Goal: Information Seeking & Learning: Understand process/instructions

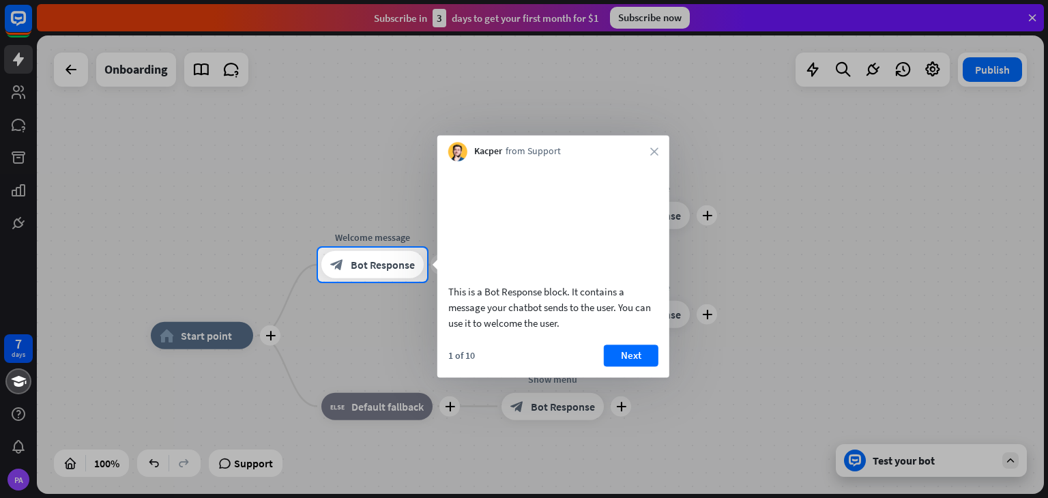
click at [25, 345] on div at bounding box center [524, 390] width 1048 height 216
click at [1026, 19] on div at bounding box center [524, 124] width 1048 height 248
click at [21, 17] on div at bounding box center [524, 124] width 1048 height 248
click at [11, 9] on div at bounding box center [524, 124] width 1048 height 248
click at [31, 23] on div at bounding box center [524, 124] width 1048 height 248
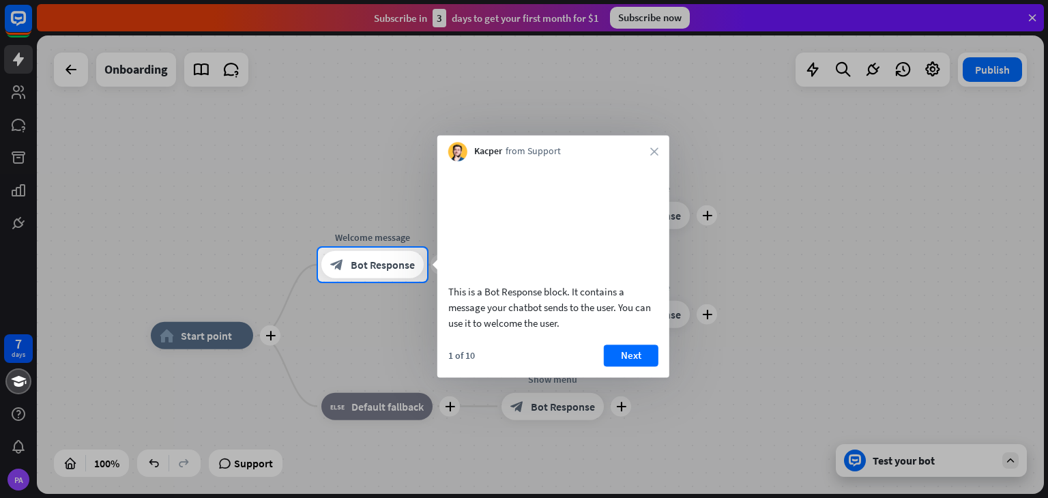
click at [1030, 15] on div at bounding box center [524, 124] width 1048 height 248
click at [961, 455] on div at bounding box center [524, 390] width 1048 height 216
click at [1014, 461] on div at bounding box center [524, 390] width 1048 height 216
click at [68, 76] on div at bounding box center [524, 124] width 1048 height 248
click at [216, 326] on div at bounding box center [524, 390] width 1048 height 216
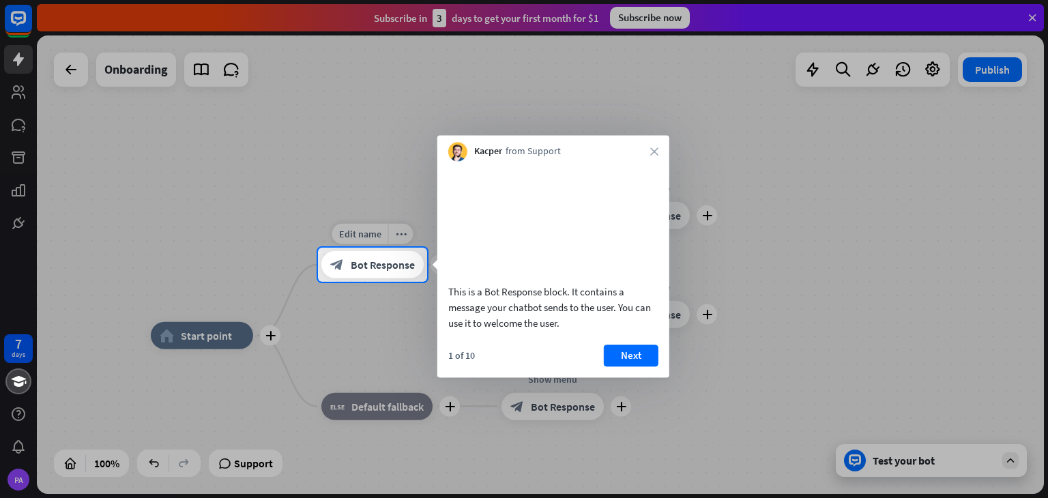
click at [374, 273] on div "block_bot_response Bot Response" at bounding box center [372, 264] width 102 height 27
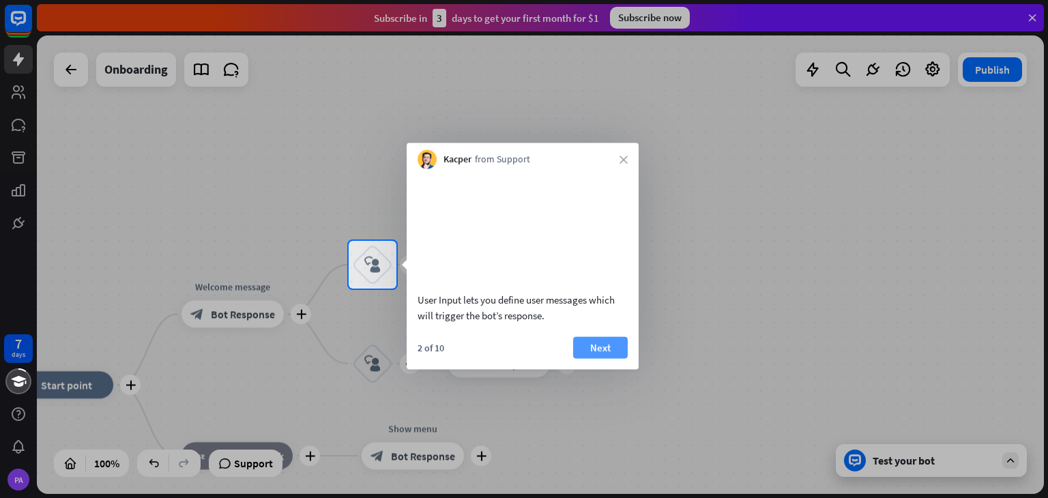
click at [590, 353] on button "Next" at bounding box center [600, 347] width 55 height 22
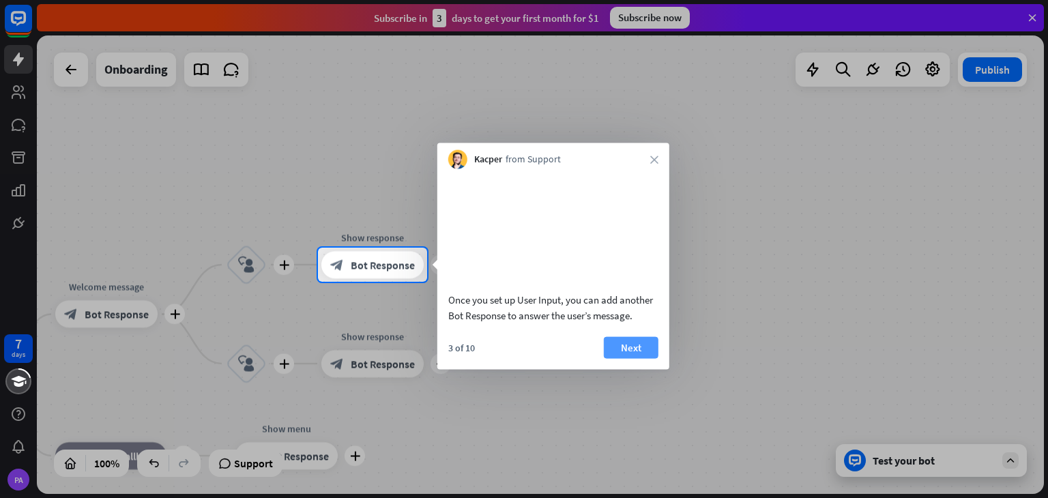
click at [624, 358] on button "Next" at bounding box center [631, 347] width 55 height 22
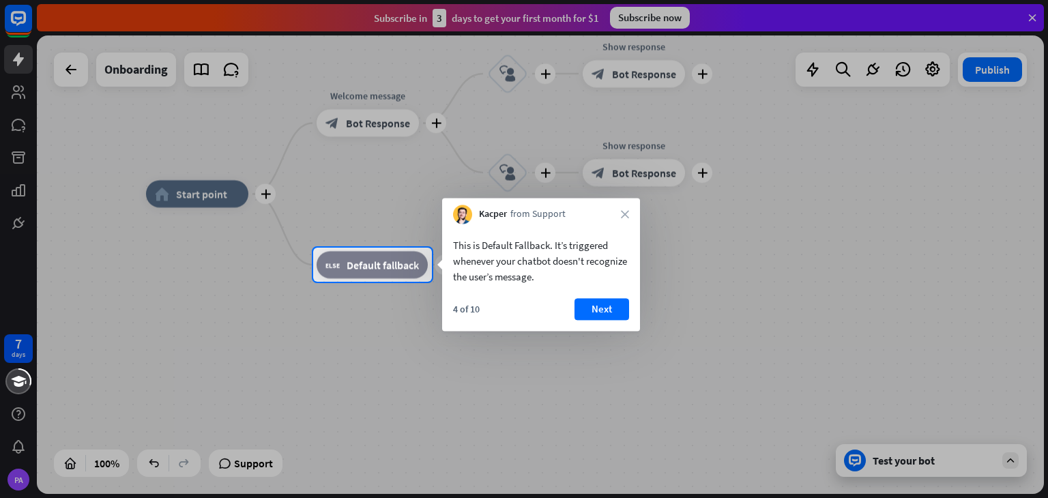
click at [590, 315] on button "Next" at bounding box center [602, 309] width 55 height 22
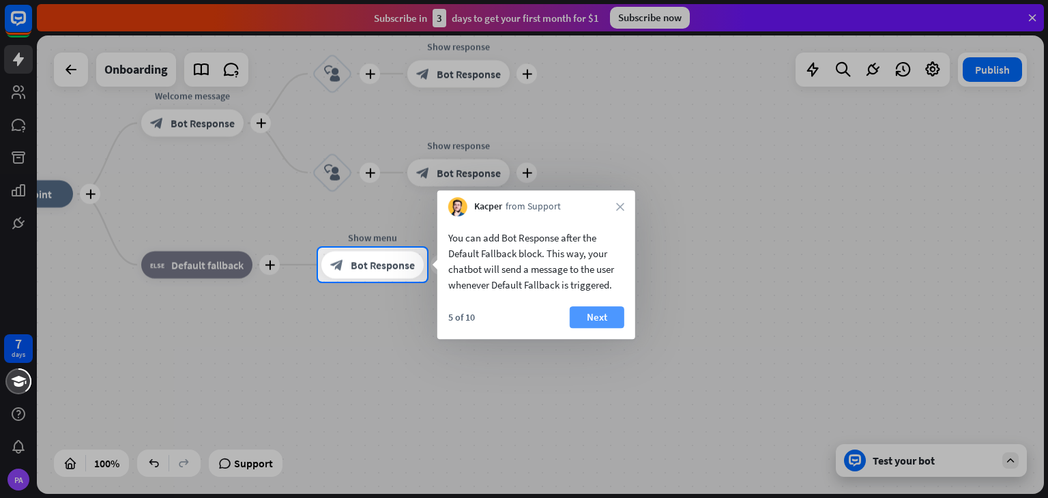
click at [576, 323] on button "Next" at bounding box center [597, 317] width 55 height 22
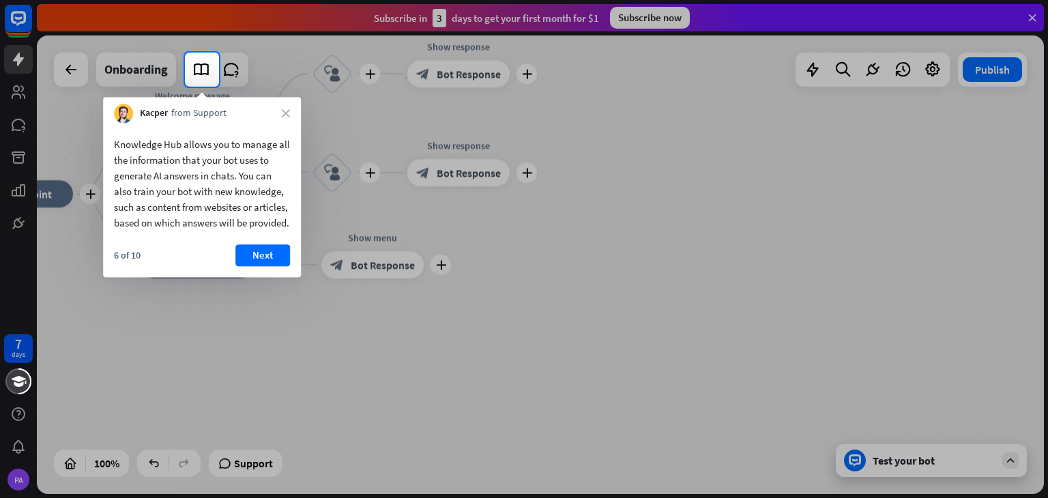
drag, startPoint x: 227, startPoint y: 261, endPoint x: 235, endPoint y: 262, distance: 8.3
click at [232, 261] on div "6 of 10 Next" at bounding box center [202, 260] width 198 height 33
click at [245, 265] on button "Next" at bounding box center [262, 255] width 55 height 22
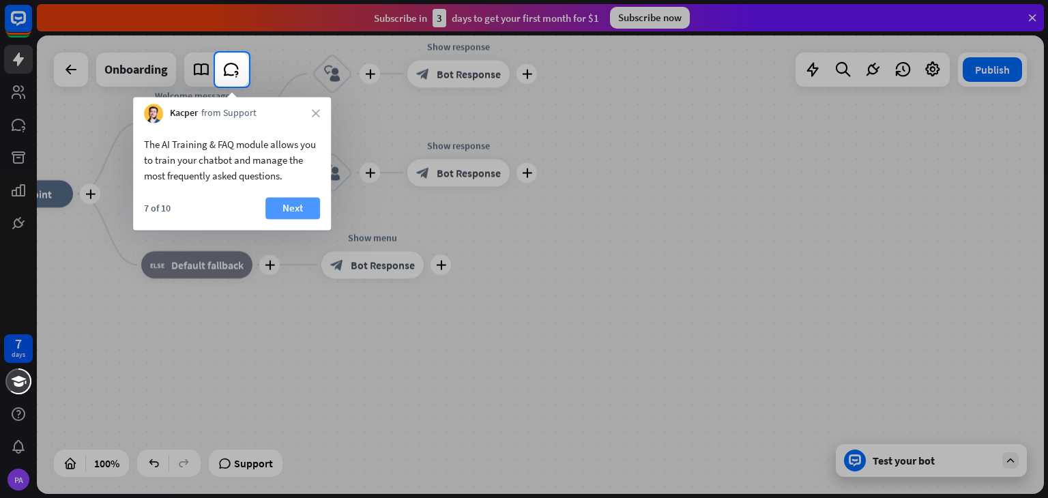
click at [282, 203] on button "Next" at bounding box center [292, 208] width 55 height 22
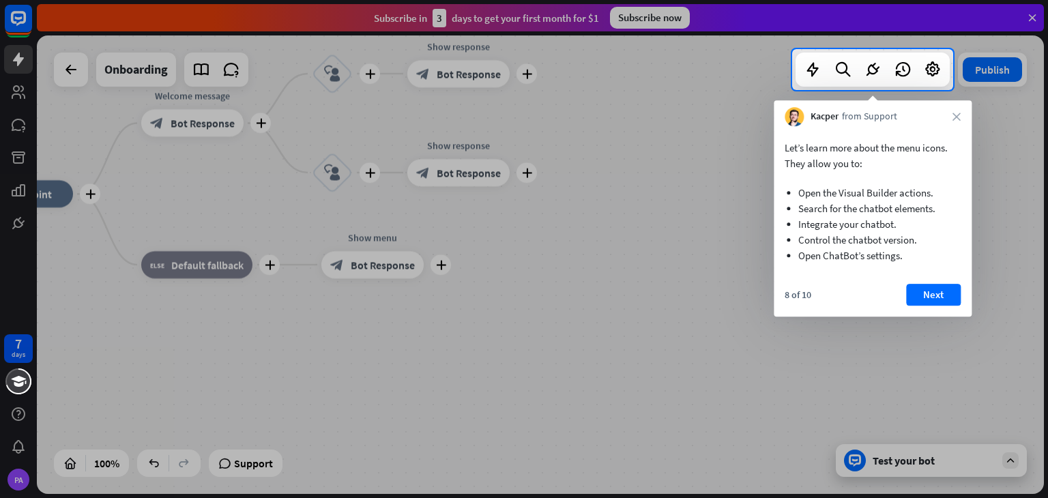
click at [942, 292] on button "Next" at bounding box center [933, 295] width 55 height 22
